Goal: Find specific page/section: Find specific page/section

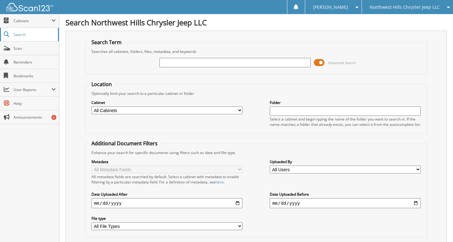
click at [23, 34] on span "Search" at bounding box center [33, 34] width 41 height 5
click at [208, 65] on input "text" at bounding box center [234, 62] width 151 height 9
type input "x12933a"
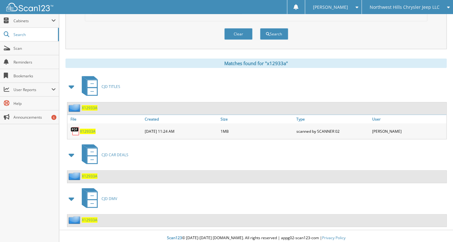
scroll to position [227, 0]
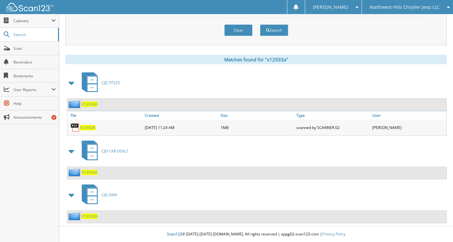
click at [93, 173] on span "X12933A" at bounding box center [90, 172] width 16 height 5
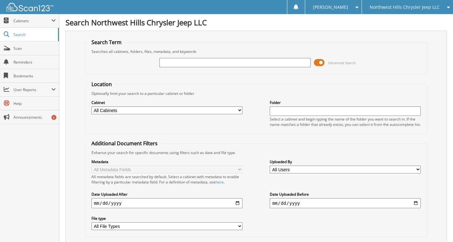
click at [320, 64] on span at bounding box center [319, 62] width 11 height 9
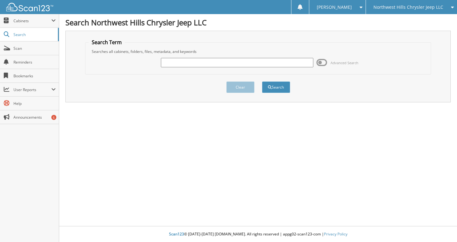
click at [223, 65] on input "text" at bounding box center [237, 62] width 153 height 9
type input "x13051"
click at [262, 81] on button "Search" at bounding box center [276, 87] width 28 height 12
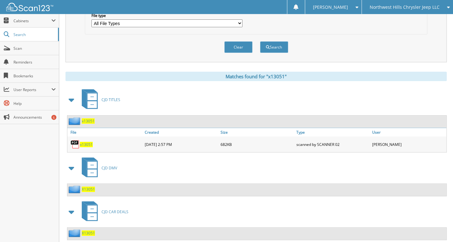
scroll to position [227, 0]
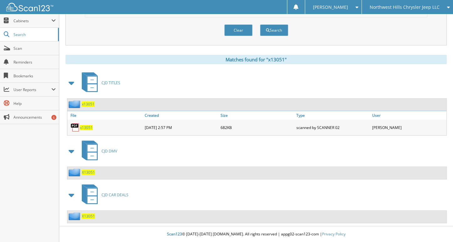
click at [91, 217] on span "X13051" at bounding box center [88, 216] width 13 height 5
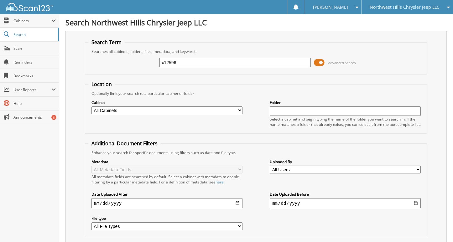
type input "x12596"
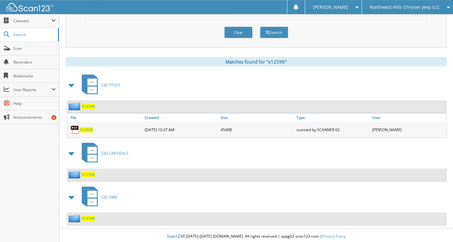
scroll to position [227, 0]
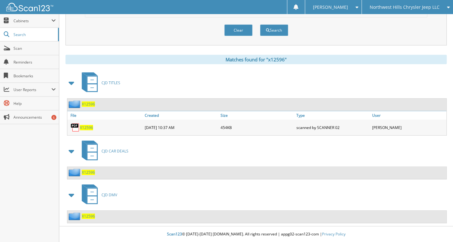
click at [91, 173] on span "X12596" at bounding box center [88, 172] width 13 height 5
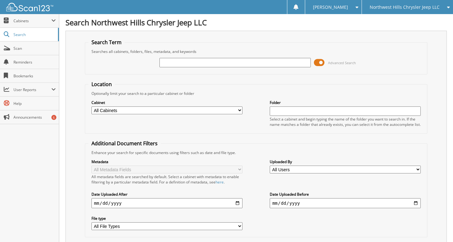
click at [317, 65] on span at bounding box center [319, 62] width 11 height 9
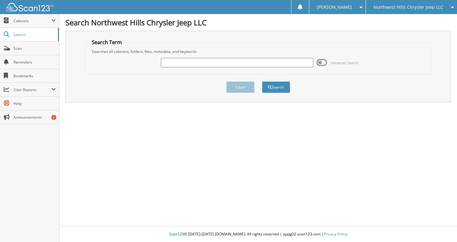
click at [380, 45] on form "Search Term Searches all cabinets, folders, files, metadata, and keywords Advan…" at bounding box center [258, 69] width 346 height 61
